Goal: Transaction & Acquisition: Purchase product/service

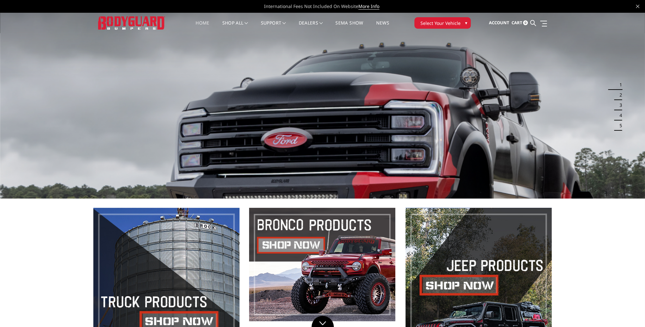
click at [433, 21] on span "Select Your Vehicle" at bounding box center [441, 23] width 40 height 7
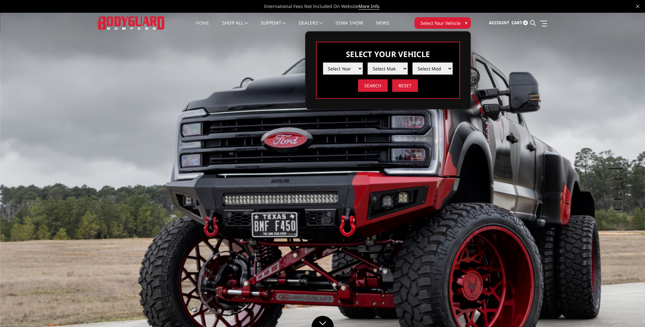
click at [350, 67] on select "Select Year 2025 2024 2023 2022 2021 2020 2019 2018 2017 2016 2015 2014 2013 20…" at bounding box center [343, 68] width 40 height 12
select select "yr_2025"
click at [323, 62] on select "Select Year 2025 2024 2023 2022 2021 2020 2019 2018 2017 2016 2015 2014 2013 20…" at bounding box center [343, 68] width 40 height 12
click at [384, 68] on select "Select Make Chevrolet Ford GMC Ram Toyota" at bounding box center [388, 68] width 40 height 12
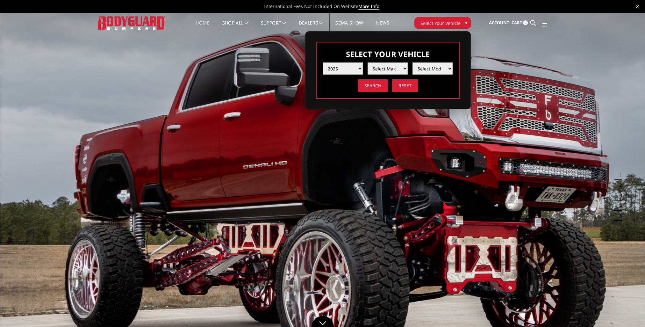
select select "mk_ford"
click at [368, 62] on select "Select Make Chevrolet Ford GMC Ram Toyota" at bounding box center [388, 68] width 40 height 12
click at [424, 68] on select "Select Model F150 F150 Raptor F250 / F350 F450 F550" at bounding box center [433, 68] width 40 height 12
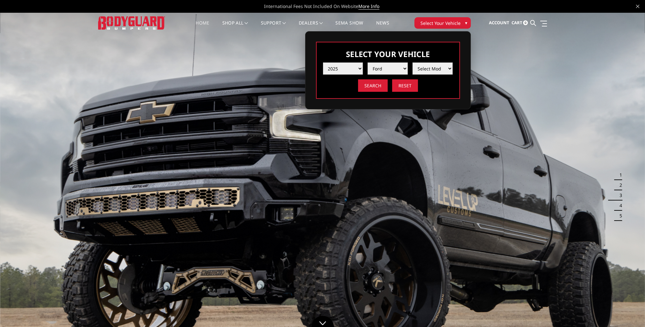
select select "md_f550"
click at [413, 62] on select "Select Model F150 F150 Raptor F250 / F350 F450 F550" at bounding box center [433, 68] width 40 height 12
click at [373, 83] on input "Search" at bounding box center [373, 85] width 30 height 12
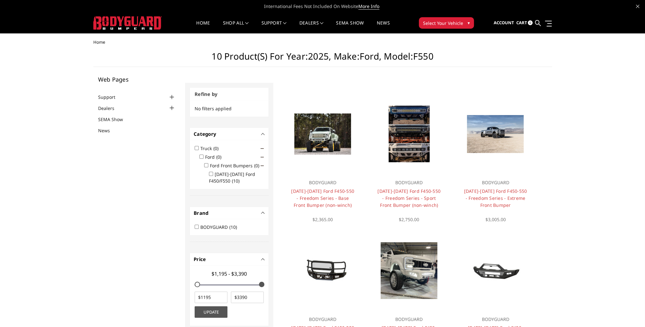
click at [437, 25] on span "Select Your Vehicle" at bounding box center [443, 23] width 40 height 7
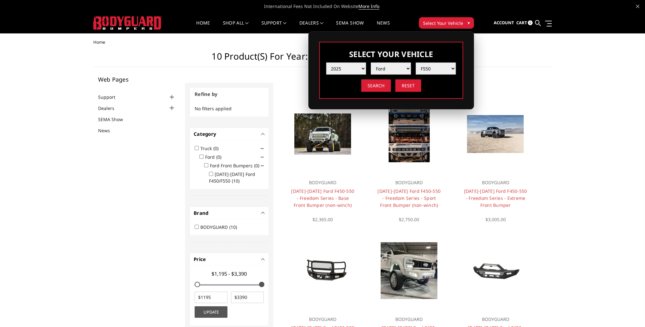
drag, startPoint x: 430, startPoint y: 69, endPoint x: 432, endPoint y: 75, distance: 5.9
click at [430, 69] on select "Select Model F150 F150 Raptor F250 / F350 F450 F550" at bounding box center [436, 68] width 40 height 12
select select "md_f450"
click at [416, 62] on select "Select Model F150 F150 Raptor F250 / F350 F450 F550" at bounding box center [436, 68] width 40 height 12
click at [380, 87] on input "Search" at bounding box center [376, 85] width 30 height 12
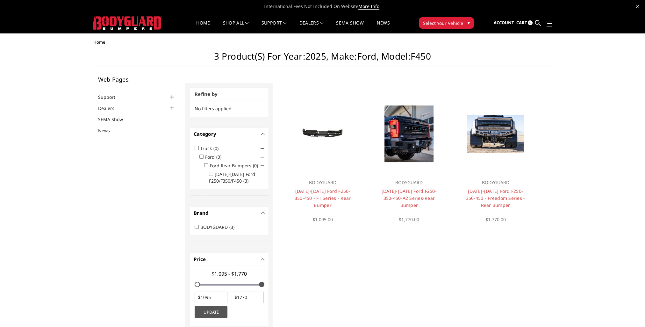
click at [438, 25] on span "Select Your Vehicle" at bounding box center [443, 23] width 40 height 7
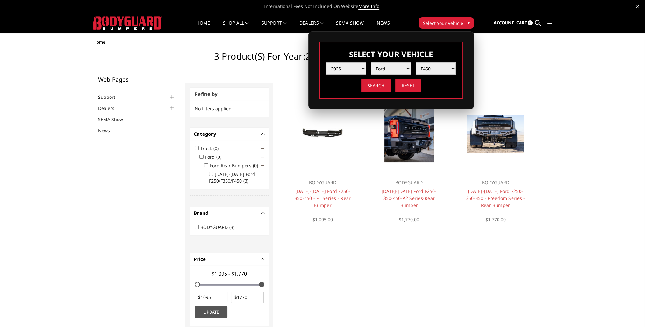
click at [361, 68] on select "Select Year [DATE] 2024 2023 2022 2021 2020 2019 2018 2017 2016 2015 2014 2013 …" at bounding box center [346, 68] width 40 height 12
select select "yr_2024"
click at [326, 62] on select "Select Year [DATE] 2024 2023 2022 2021 2020 2019 2018 2017 2016 2015 2014 2013 …" at bounding box center [346, 68] width 40 height 12
select select "-1"
click at [368, 83] on input "Search" at bounding box center [376, 85] width 30 height 12
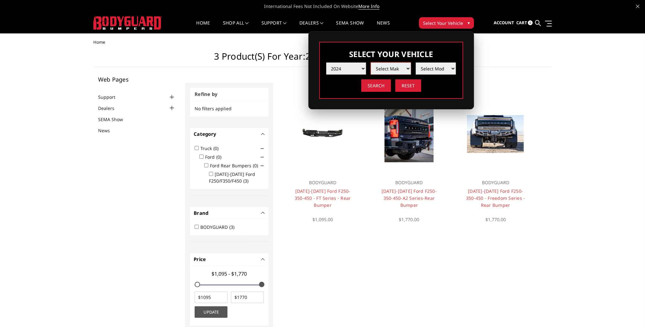
click at [400, 71] on select "Select Make Chevrolet Ford GMC Ram Toyota" at bounding box center [391, 68] width 40 height 12
select select "mk_ford"
click at [371, 62] on select "Select Make Chevrolet Ford GMC Ram Toyota" at bounding box center [391, 68] width 40 height 12
drag, startPoint x: 435, startPoint y: 68, endPoint x: 435, endPoint y: 72, distance: 3.8
click at [435, 68] on select "Select Model F150 F150 Raptor F250 / F350 F450 F550" at bounding box center [436, 68] width 40 height 12
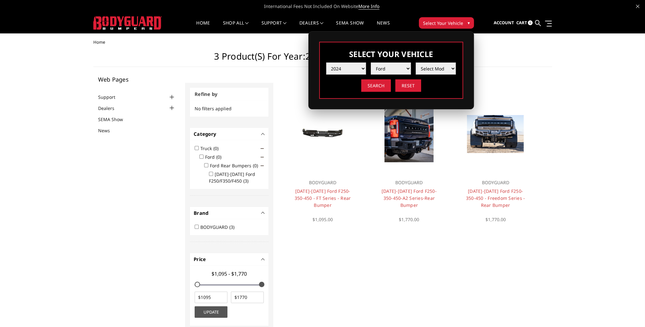
select select "md_f450"
click at [416, 62] on select "Select Model F150 F150 Raptor F250 / F350 F450 F550" at bounding box center [436, 68] width 40 height 12
click at [382, 83] on input "Search" at bounding box center [376, 85] width 30 height 12
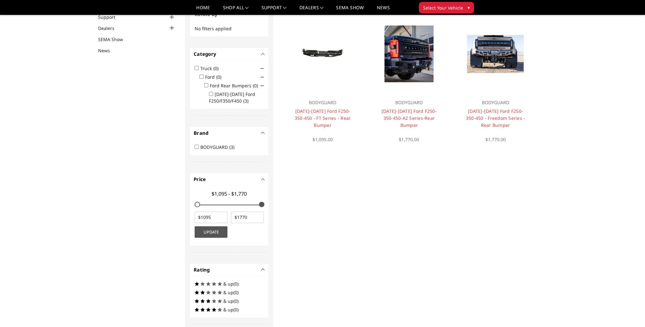
scroll to position [51, 0]
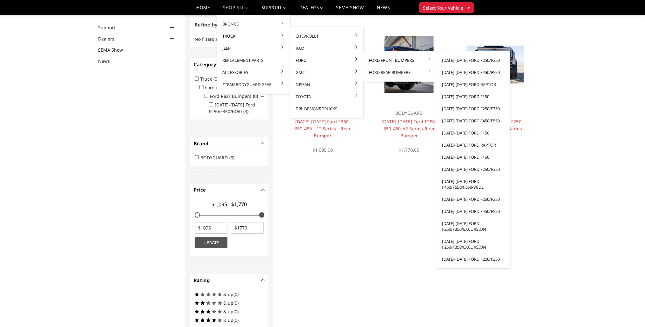
click at [467, 184] on link "[DATE]-[DATE] Ford F450/F550/F350-wide" at bounding box center [473, 184] width 68 height 18
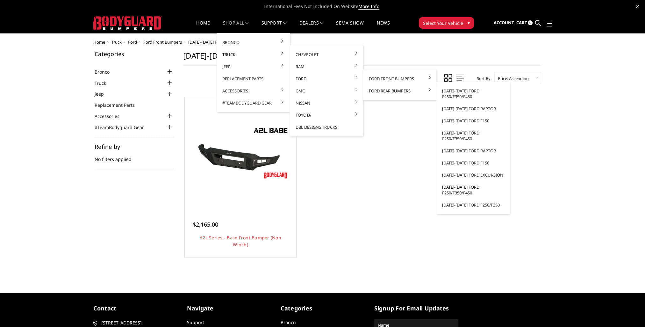
click at [463, 189] on link "[DATE]-[DATE] Ford F250/F350/F450" at bounding box center [473, 190] width 68 height 18
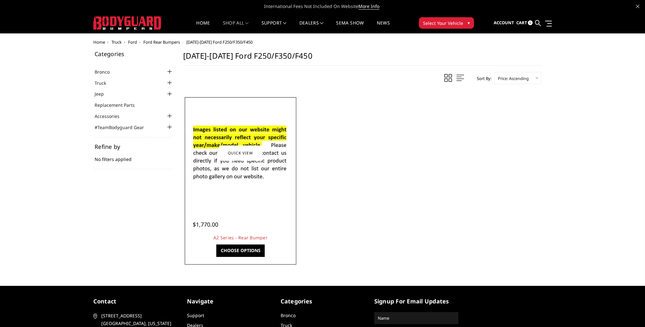
click at [240, 186] on img at bounding box center [241, 152] width 102 height 69
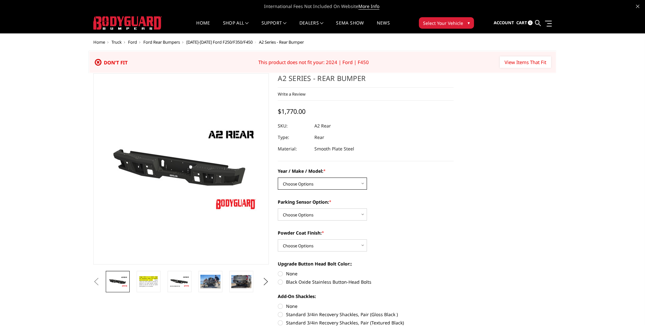
click at [319, 183] on select "Choose Options Chevrolet/GMC 20-24 2500 / 3500 Chevrolet/GMC 15-19 2500 / 3500 …" at bounding box center [322, 184] width 89 height 12
click at [443, 21] on span "Select Your Vehicle" at bounding box center [443, 23] width 40 height 7
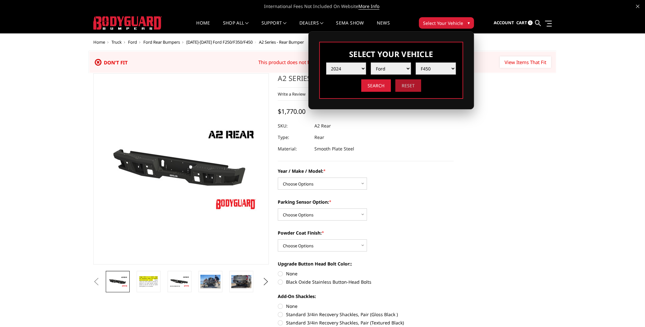
click at [404, 86] on input "Reset" at bounding box center [408, 85] width 26 height 12
select select "-1"
drag, startPoint x: 443, startPoint y: 119, endPoint x: 440, endPoint y: 115, distance: 4.4
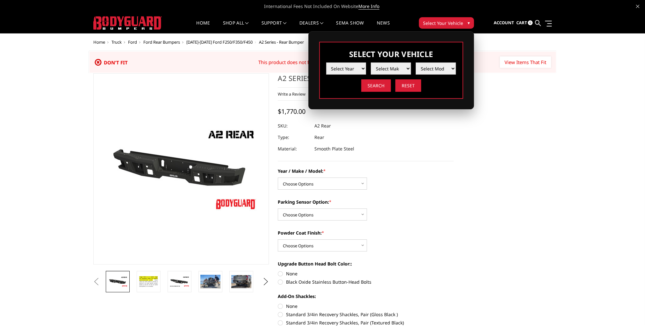
click at [443, 119] on div "A2 Series - Rear Bumper Write a Review Write a Review × A2 Series - Rear Bumper…" at bounding box center [366, 117] width 176 height 88
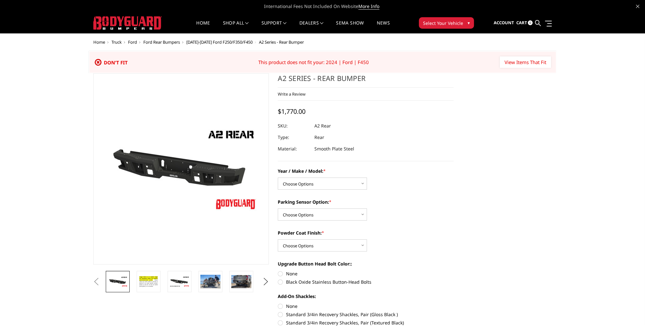
click at [436, 22] on span "Select Your Vehicle" at bounding box center [443, 23] width 40 height 7
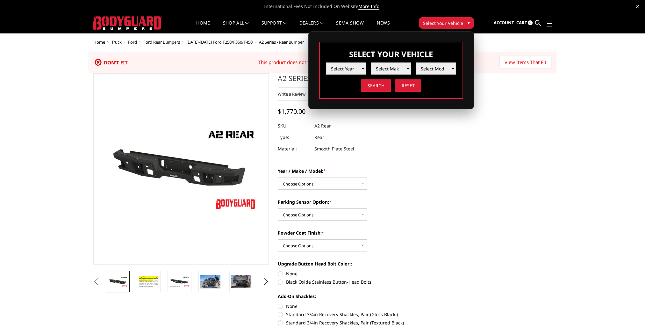
click at [436, 22] on span "Select Your Vehicle" at bounding box center [443, 23] width 40 height 7
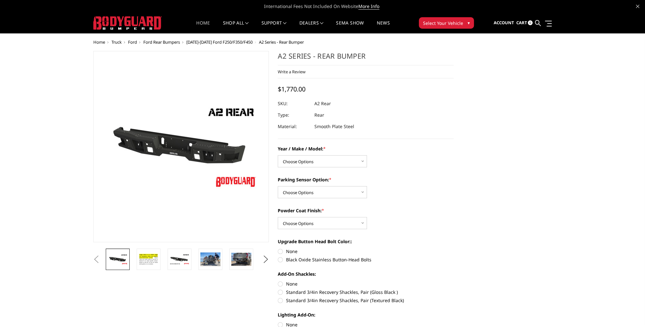
click at [194, 23] on li "Home" at bounding box center [203, 27] width 26 height 12
click at [202, 25] on link "Home" at bounding box center [203, 27] width 14 height 12
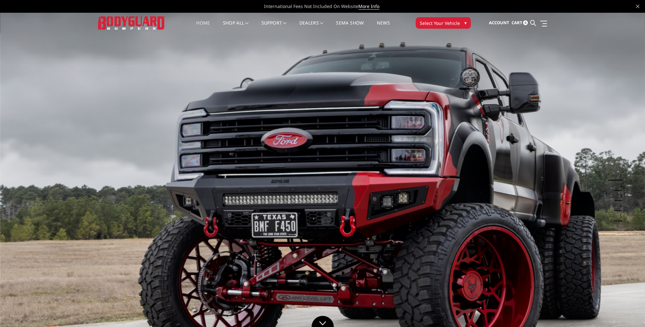
click at [435, 24] on span "Select Your Vehicle" at bounding box center [440, 23] width 40 height 7
click at [431, 21] on span "Select Your Vehicle" at bounding box center [440, 23] width 40 height 7
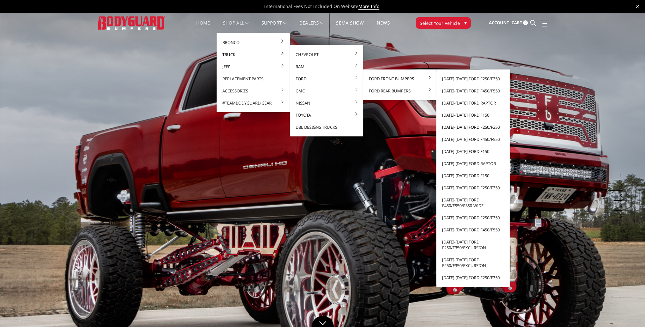
click at [470, 126] on link "[DATE]-[DATE] Ford F250/F350" at bounding box center [473, 127] width 68 height 12
